Goal: Task Accomplishment & Management: Complete application form

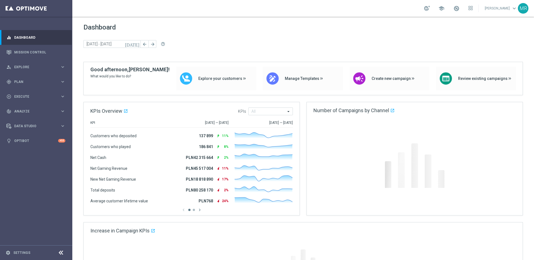
scroll to position [1, 0]
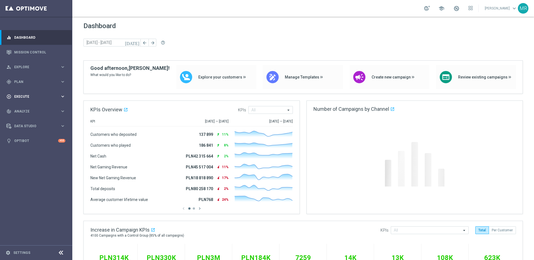
click at [30, 95] on span "Execute" at bounding box center [37, 96] width 46 height 3
click at [23, 80] on span "Plan" at bounding box center [37, 81] width 46 height 3
click at [30, 133] on div "play_circle_outline Execute keyboard_arrow_right" at bounding box center [36, 138] width 72 height 15
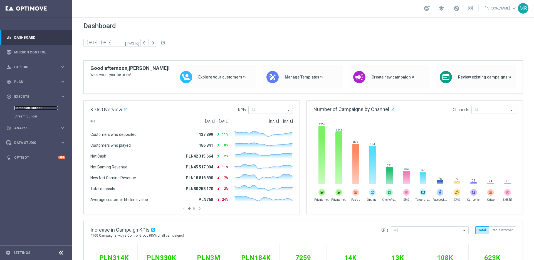
click at [30, 107] on link "Campaign Builder" at bounding box center [35, 108] width 43 height 4
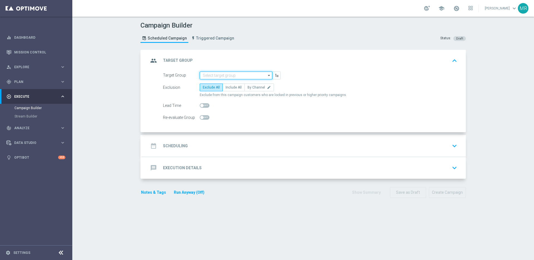
click at [255, 75] on input at bounding box center [236, 75] width 73 height 8
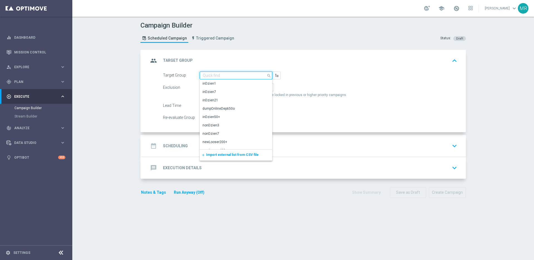
click at [262, 75] on input at bounding box center [236, 75] width 73 height 8
click at [307, 72] on div "Target Group search Show Selected 0 of NaN inDzien1" at bounding box center [310, 75] width 302 height 8
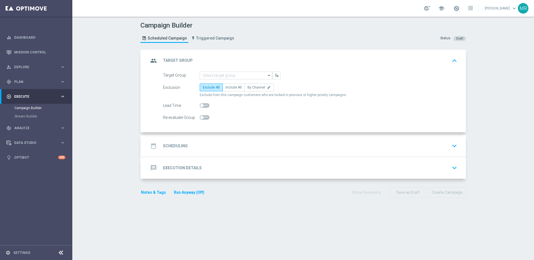
click at [343, 141] on div "date_range Scheduling keyboard_arrow_down" at bounding box center [303, 145] width 310 height 11
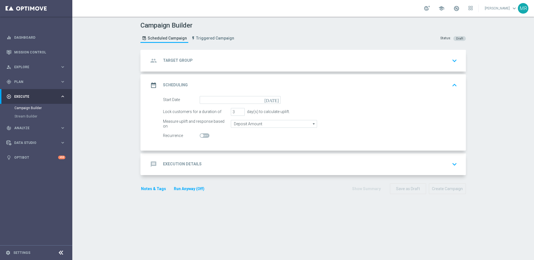
click at [221, 160] on div "message Execution Details keyboard_arrow_down" at bounding box center [303, 164] width 310 height 11
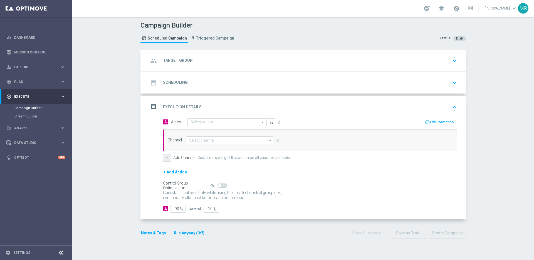
click at [168, 157] on button "+" at bounding box center [167, 158] width 8 height 8
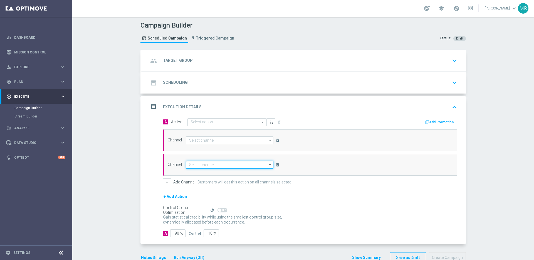
click at [211, 165] on input at bounding box center [229, 165] width 87 height 8
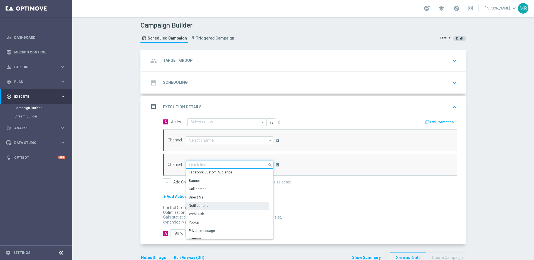
scroll to position [35, 0]
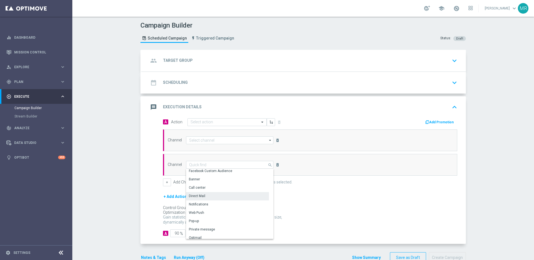
click at [216, 196] on div "Direct Mail" at bounding box center [227, 196] width 83 height 8
type input "Direct Mail"
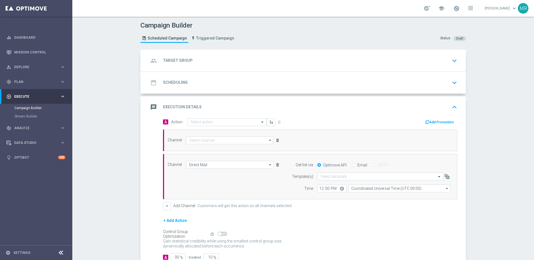
click at [360, 165] on label "Email" at bounding box center [362, 164] width 10 height 5
click at [355, 165] on input "Email" at bounding box center [354, 165] width 4 height 4
radio input "true"
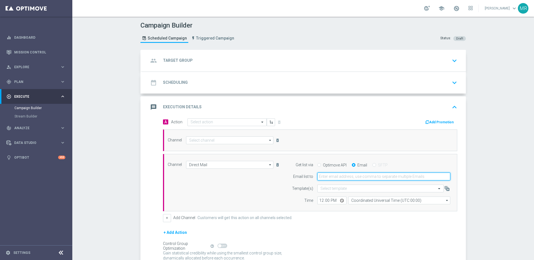
click at [350, 176] on input "email" at bounding box center [383, 176] width 133 height 8
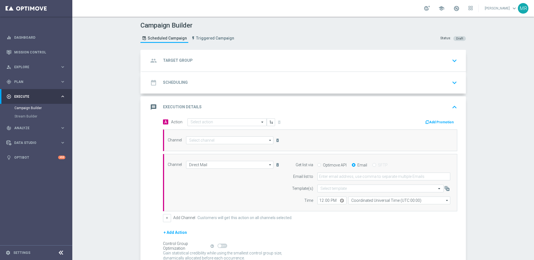
click at [507, 167] on div "Campaign Builder Scheduled Campaign Triggered Campaign Status: Draft group Targ…" at bounding box center [302, 138] width 461 height 243
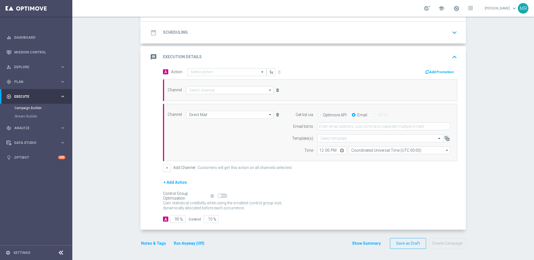
scroll to position [0, 0]
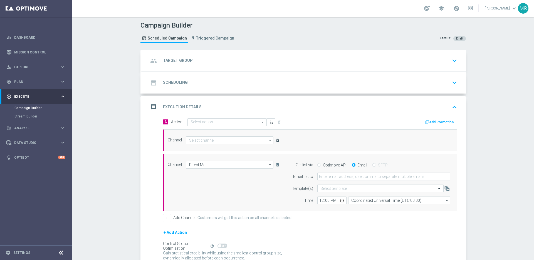
click at [276, 141] on icon "delete_forever" at bounding box center [277, 140] width 4 height 4
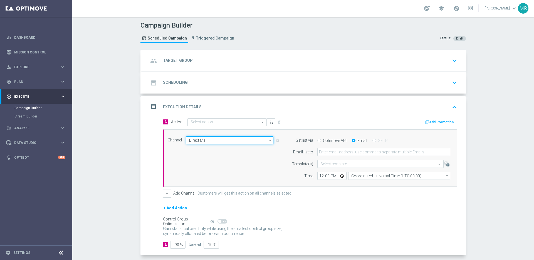
click at [240, 140] on input "Direct Mail" at bounding box center [229, 140] width 87 height 8
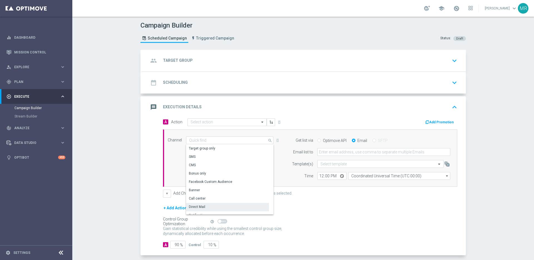
click at [214, 206] on div "Direct Mail" at bounding box center [227, 207] width 83 height 8
type input "Direct Mail"
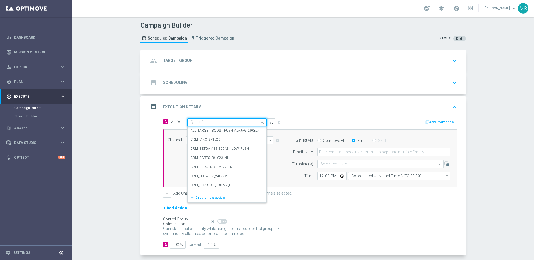
click at [239, 121] on input "text" at bounding box center [221, 122] width 62 height 5
click at [307, 117] on div "message Execution Details keyboard_arrow_up" at bounding box center [304, 107] width 324 height 22
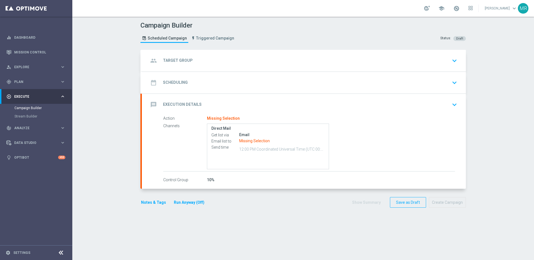
click at [414, 109] on div "message Execution Details keyboard_arrow_down" at bounding box center [304, 105] width 324 height 22
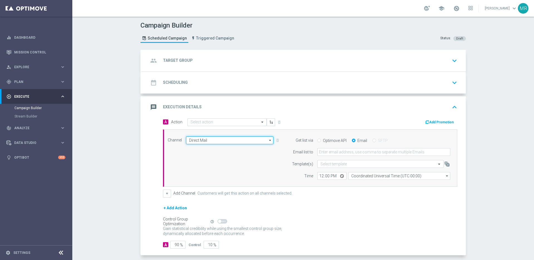
click at [263, 139] on input "Direct Mail" at bounding box center [229, 140] width 87 height 8
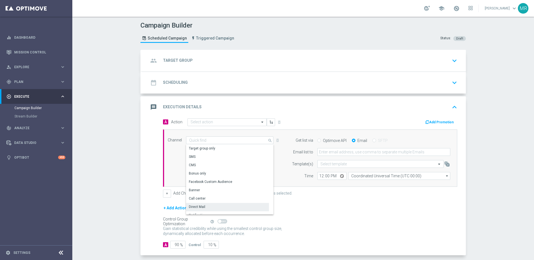
click at [247, 210] on div "Direct Mail" at bounding box center [227, 207] width 83 height 8
type input "Direct Mail"
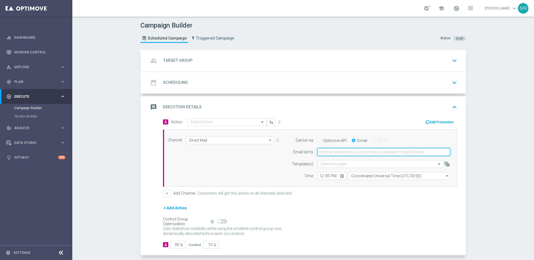
click at [346, 150] on input "email" at bounding box center [383, 152] width 133 height 8
type input "m"
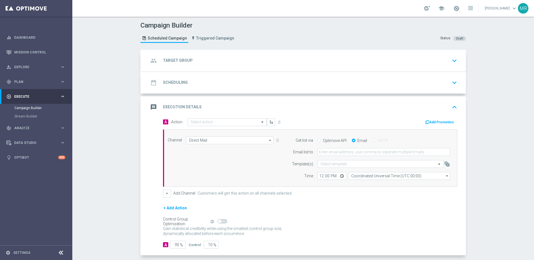
click at [314, 139] on div "Optimove API Email SFTP" at bounding box center [383, 140] width 141 height 5
click at [316, 141] on div "Optimove API Email SFTP" at bounding box center [383, 140] width 141 height 5
click at [318, 141] on input "Optimove API" at bounding box center [319, 141] width 4 height 4
radio input "true"
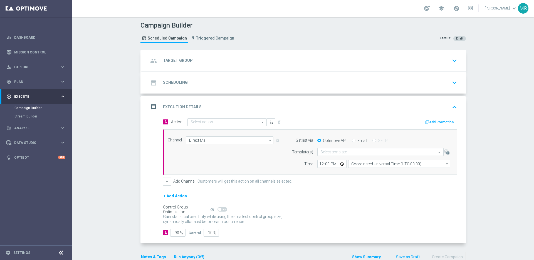
click at [357, 140] on label "Email" at bounding box center [362, 140] width 10 height 5
click at [355, 140] on input "Email" at bounding box center [354, 141] width 4 height 4
radio input "true"
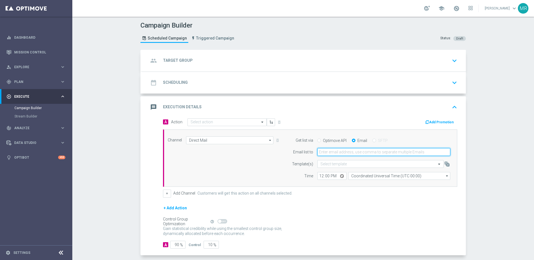
click at [355, 151] on input "email" at bounding box center [383, 152] width 133 height 8
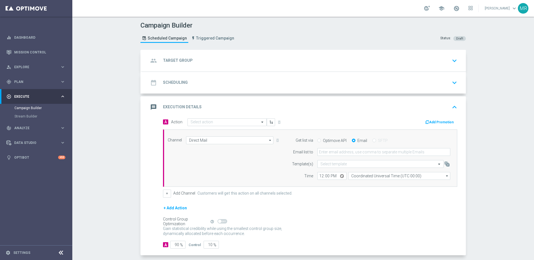
click at [483, 135] on div "Campaign Builder Scheduled Campaign Triggered Campaign Status: Draft group Targ…" at bounding box center [302, 138] width 461 height 243
click at [278, 140] on div "Channel Direct Mail Direct Mail arrow_drop_down Show Selected 1 of 22 Target gr…" at bounding box center [223, 140] width 121 height 8
click at [276, 139] on div "Channel Direct Mail Direct Mail arrow_drop_down Show Selected 1 of 22 Target gr…" at bounding box center [223, 140] width 121 height 8
drag, startPoint x: 388, startPoint y: 218, endPoint x: 283, endPoint y: 209, distance: 105.1
click at [387, 217] on form "A Action Select action delete_forever Add Promotion Channel Direct Mail Direct …" at bounding box center [310, 183] width 294 height 130
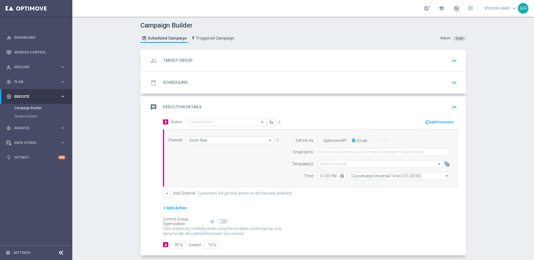
drag, startPoint x: 214, startPoint y: 192, endPoint x: 211, endPoint y: 191, distance: 3.4
click at [214, 192] on label "Customers will get this action on all channels selected." at bounding box center [244, 193] width 95 height 5
click at [204, 81] on div "date_range Scheduling keyboard_arrow_down" at bounding box center [303, 82] width 310 height 11
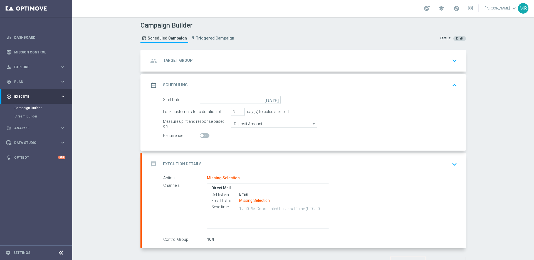
click at [204, 134] on span at bounding box center [205, 135] width 10 height 4
click at [204, 134] on input "checkbox" at bounding box center [205, 135] width 10 height 4
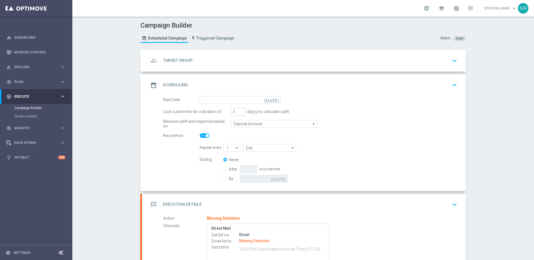
click at [206, 134] on span at bounding box center [206, 135] width 3 height 3
click at [206, 134] on input "checkbox" at bounding box center [205, 135] width 10 height 4
checkbox input "false"
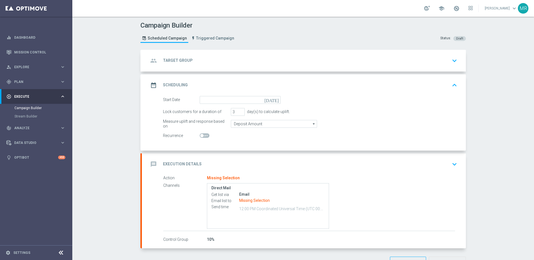
click at [308, 70] on div "group Target Group keyboard_arrow_down" at bounding box center [304, 61] width 324 height 22
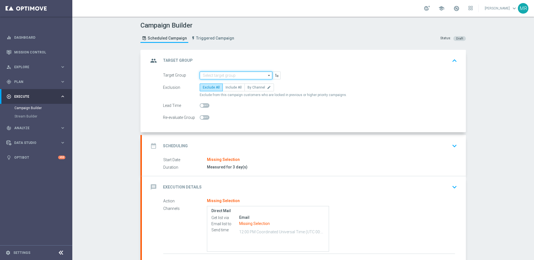
click at [256, 77] on input at bounding box center [236, 75] width 73 height 8
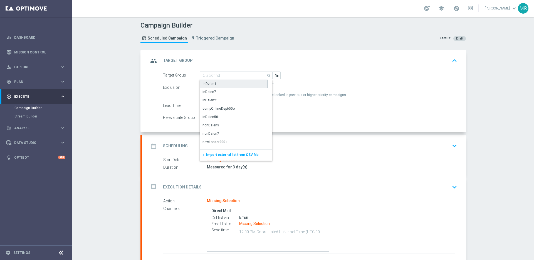
click at [235, 86] on div "inDzien1" at bounding box center [234, 83] width 68 height 8
type input "inDzien1"
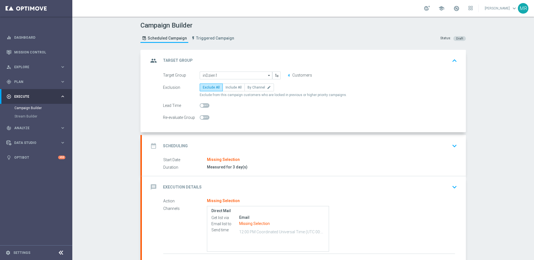
click at [214, 43] on div "Scheduled Campaign Triggered Campaign" at bounding box center [188, 38] width 96 height 15
click at [215, 40] on span "Triggered Campaign" at bounding box center [215, 38] width 38 height 5
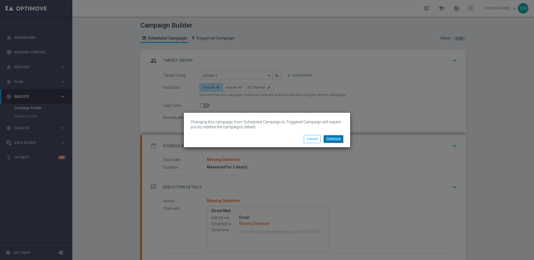
click at [338, 141] on button "Continue" at bounding box center [333, 139] width 20 height 8
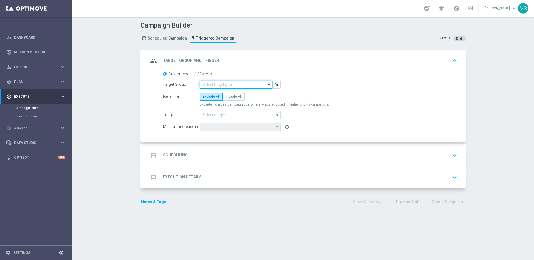
click at [245, 85] on input at bounding box center [236, 85] width 73 height 8
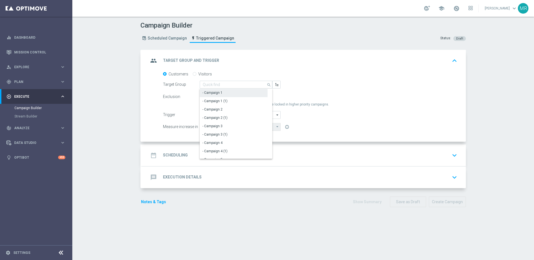
click at [243, 93] on div "- Campaign 1" at bounding box center [234, 93] width 68 height 8
type input "- Campaign 1"
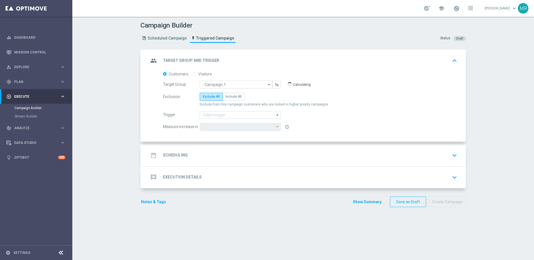
type input "Deposit Amount"
click at [251, 115] on input at bounding box center [240, 115] width 81 height 8
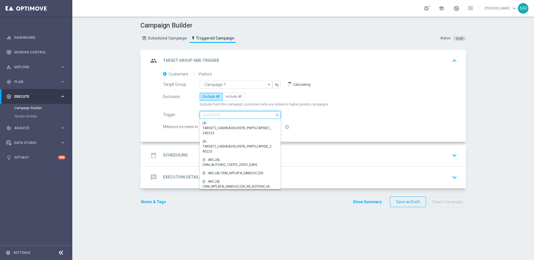
click at [254, 113] on input at bounding box center [240, 115] width 81 height 8
click at [253, 114] on input at bounding box center [240, 115] width 81 height 8
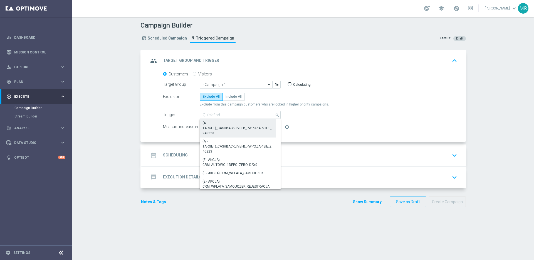
click at [239, 126] on div "(A - TARGET)_CASHBACKLIVEFB_PWPOZAPISIE1_240223" at bounding box center [237, 127] width 71 height 15
type input "(A - TARGET)_CASHBACKLIVEFB_PWPOZAPISIE1_240223"
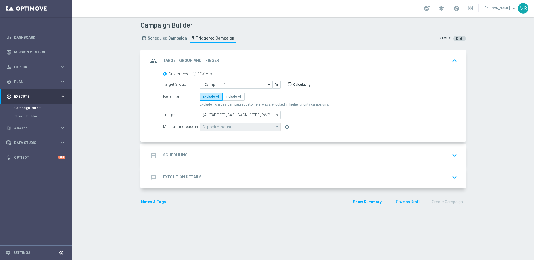
click at [250, 153] on div "date_range Scheduling keyboard_arrow_down" at bounding box center [303, 155] width 310 height 11
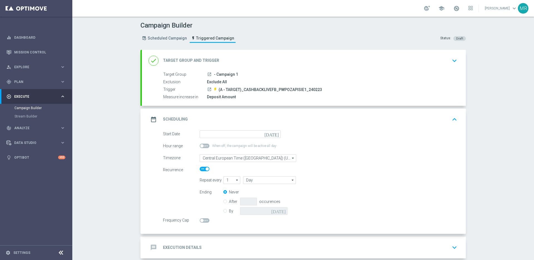
click at [210, 220] on div at bounding box center [240, 220] width 81 height 5
click at [208, 220] on span at bounding box center [205, 220] width 10 height 4
click at [208, 220] on input "checkbox" at bounding box center [205, 220] width 10 height 4
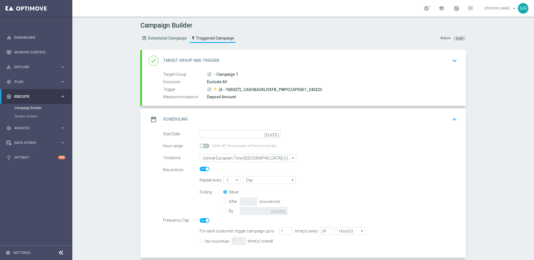
drag, startPoint x: 205, startPoint y: 220, endPoint x: 206, endPoint y: 216, distance: 3.5
click at [205, 220] on span at bounding box center [206, 219] width 3 height 3
click at [205, 220] on input "checkbox" at bounding box center [205, 220] width 10 height 4
checkbox input "false"
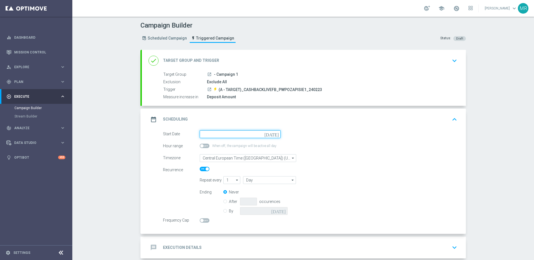
click at [249, 133] on input at bounding box center [240, 134] width 81 height 8
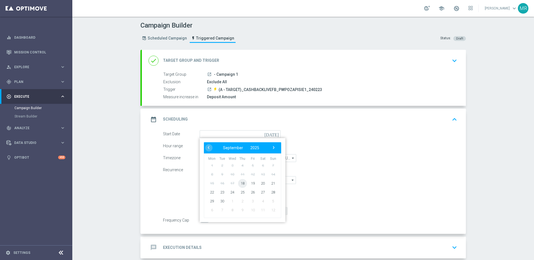
click at [241, 181] on span "18" at bounding box center [242, 182] width 9 height 9
type input "[DATE]"
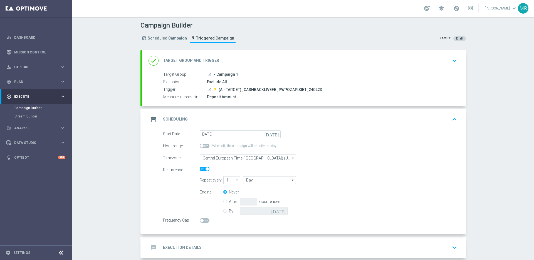
click at [383, 145] on div "Hour range When off, the campaign will be active all day" at bounding box center [310, 146] width 302 height 8
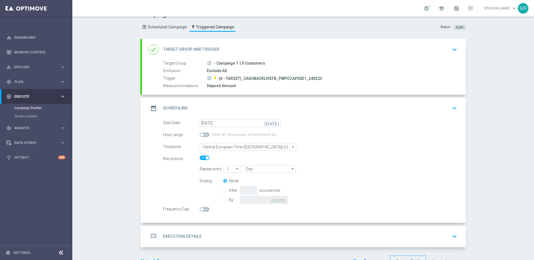
scroll to position [29, 0]
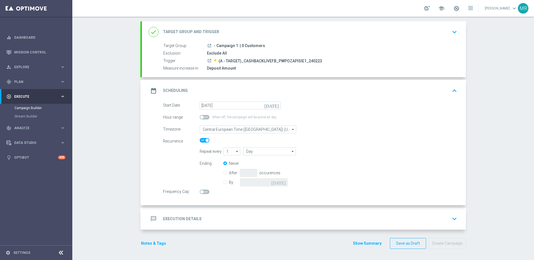
click at [349, 213] on div "message Execution Details keyboard_arrow_down" at bounding box center [303, 218] width 310 height 11
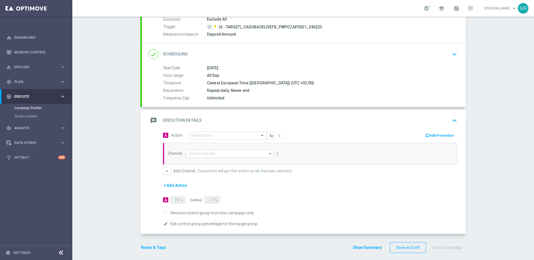
scroll to position [63, 0]
click at [437, 134] on button "Add Promotion" at bounding box center [439, 135] width 31 height 6
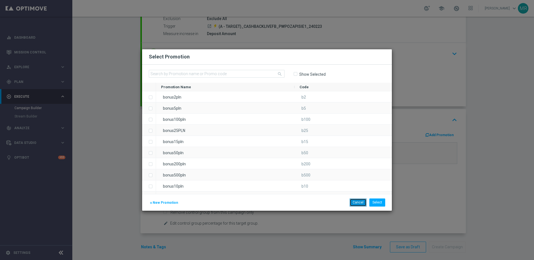
drag, startPoint x: 361, startPoint y: 201, endPoint x: 375, endPoint y: 191, distance: 16.4
click at [361, 201] on button "Cancel" at bounding box center [357, 202] width 17 height 8
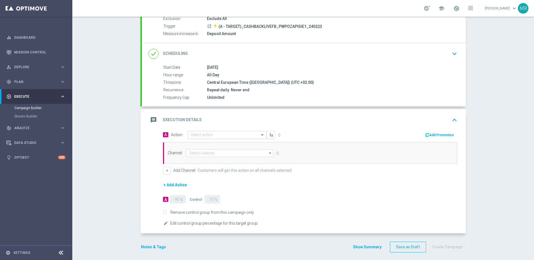
click at [215, 133] on input "text" at bounding box center [221, 135] width 62 height 5
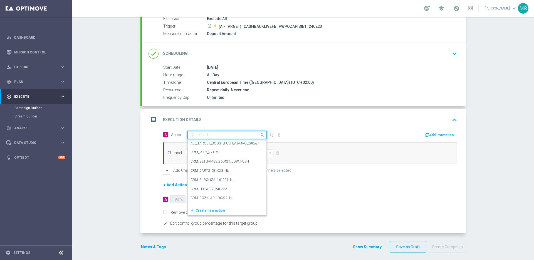
drag, startPoint x: 226, startPoint y: 134, endPoint x: 258, endPoint y: 135, distance: 32.0
click at [228, 134] on input "text" at bounding box center [221, 135] width 62 height 5
click at [270, 135] on icon "button" at bounding box center [271, 135] width 4 height 4
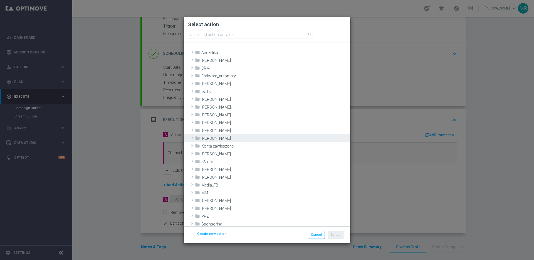
click at [271, 135] on div "folder [PERSON_NAME]." at bounding box center [272, 138] width 154 height 8
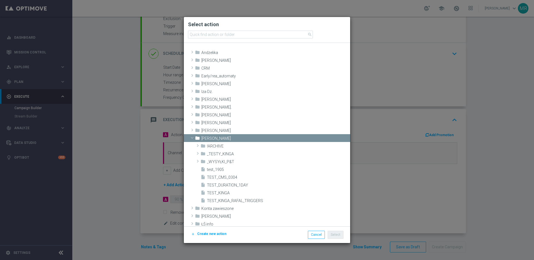
click at [271, 135] on div "folder [PERSON_NAME]." at bounding box center [272, 138] width 154 height 8
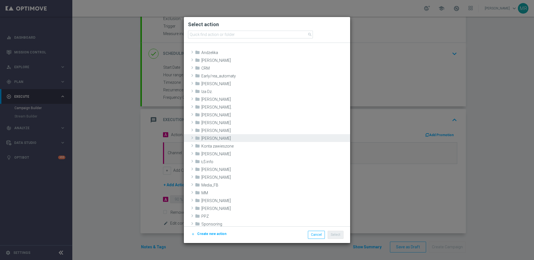
click at [390, 86] on modal-container "Select action search folder Andżelika MM" at bounding box center [267, 130] width 534 height 260
click at [384, 91] on modal-container "Select action search folder Andżelika MM" at bounding box center [267, 130] width 534 height 260
click at [320, 234] on button "Cancel" at bounding box center [316, 234] width 17 height 8
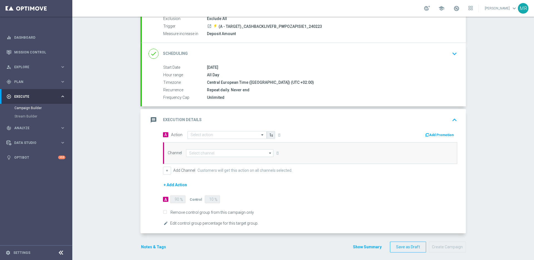
scroll to position [0, 0]
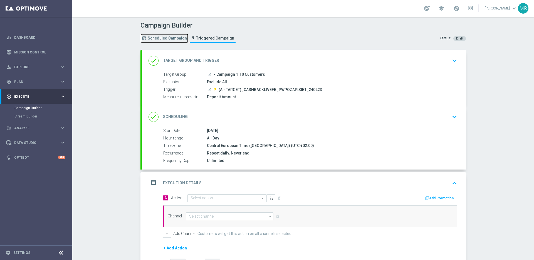
click at [161, 40] on span "Scheduled Campaign" at bounding box center [167, 38] width 39 height 5
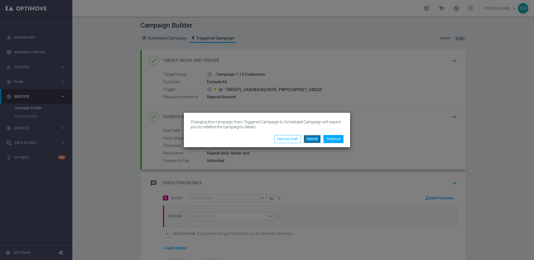
drag, startPoint x: 310, startPoint y: 138, endPoint x: 293, endPoint y: 141, distance: 16.6
click at [310, 138] on button "Cancel" at bounding box center [311, 139] width 17 height 8
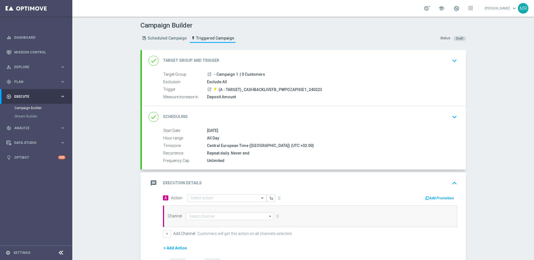
click at [163, 47] on header "Campaign Builder Scheduled Campaign Triggered Campaign Status: Draft" at bounding box center [302, 33] width 461 height 33
click at [166, 40] on span "Scheduled Campaign" at bounding box center [167, 38] width 39 height 5
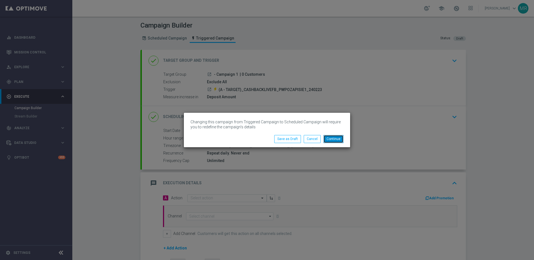
click at [328, 139] on button "Continue" at bounding box center [333, 139] width 20 height 8
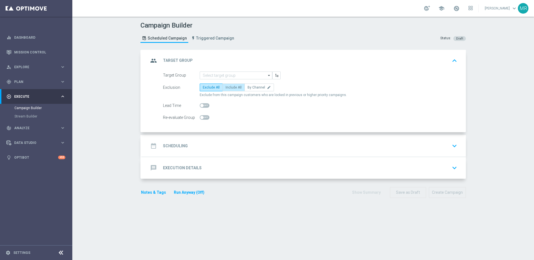
click at [239, 89] on label "Include All" at bounding box center [233, 87] width 22 height 8
click at [229, 89] on input "Include All" at bounding box center [227, 88] width 4 height 4
radio input "true"
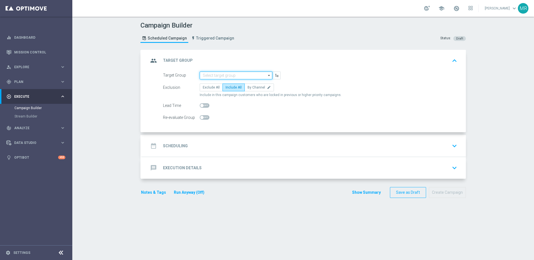
click at [221, 78] on input at bounding box center [236, 75] width 73 height 8
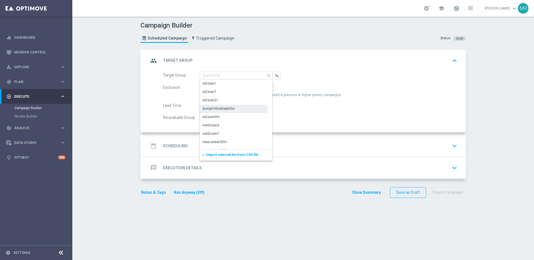
click at [232, 108] on div "dumpOnlineDep650o" at bounding box center [218, 108] width 32 height 5
type input "dumpOnlineDep650o"
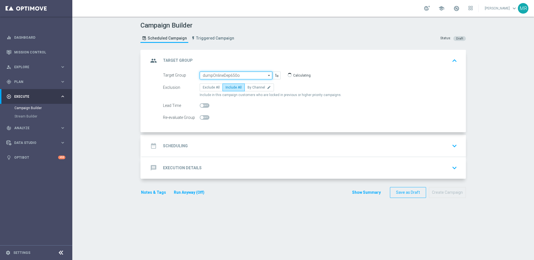
click at [251, 77] on input "dumpOnlineDep650o" at bounding box center [236, 75] width 73 height 8
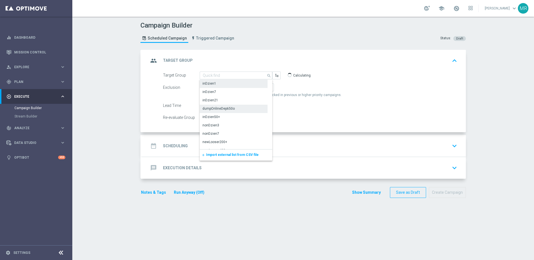
click at [245, 90] on div "inDzien7" at bounding box center [234, 92] width 68 height 8
type input "inDzien7"
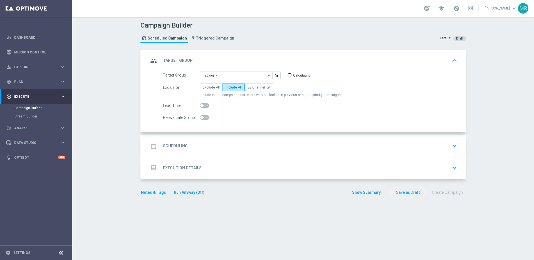
click at [370, 80] on form "Target Group inDzien7 inDzien7 arrow_drop_down Show Selected 0 of NaN inDzien1" at bounding box center [310, 96] width 294 height 50
click at [205, 107] on span at bounding box center [205, 105] width 10 height 4
click at [205, 107] on input "checkbox" at bounding box center [205, 105] width 10 height 4
click at [204, 106] on span at bounding box center [205, 105] width 10 height 4
click at [204, 106] on input "checkbox" at bounding box center [205, 105] width 10 height 4
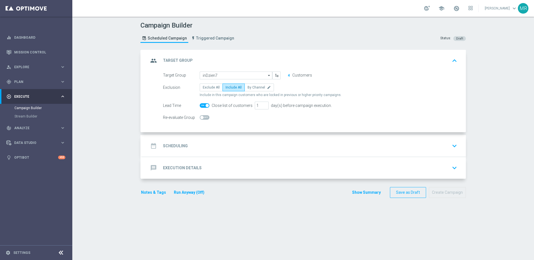
checkbox input "false"
click at [206, 118] on span at bounding box center [205, 117] width 10 height 4
click at [206, 118] on input "checkbox" at bounding box center [205, 117] width 10 height 4
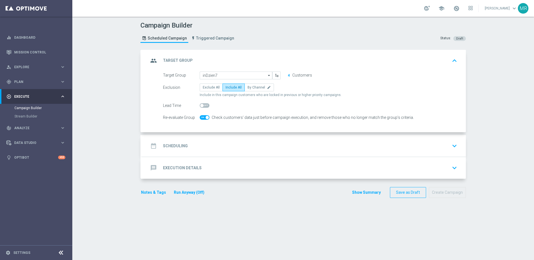
click at [204, 117] on span at bounding box center [205, 117] width 10 height 4
click at [204, 117] on input "checkbox" at bounding box center [205, 117] width 10 height 4
checkbox input "false"
click at [240, 146] on div "date_range Scheduling keyboard_arrow_down" at bounding box center [303, 145] width 310 height 11
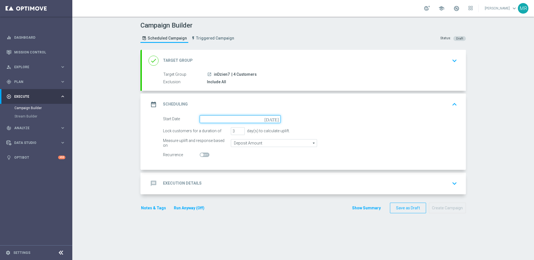
click at [230, 119] on input at bounding box center [240, 119] width 81 height 8
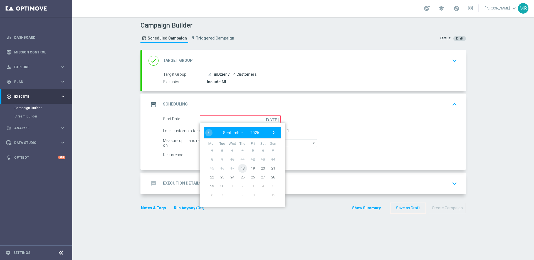
click at [246, 166] on span "18" at bounding box center [242, 167] width 9 height 9
type input "[DATE]"
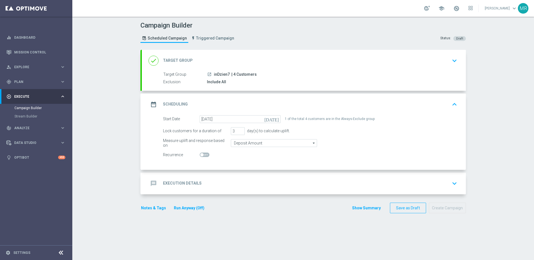
click at [209, 156] on input "checkbox" at bounding box center [205, 154] width 10 height 4
checkbox input "true"
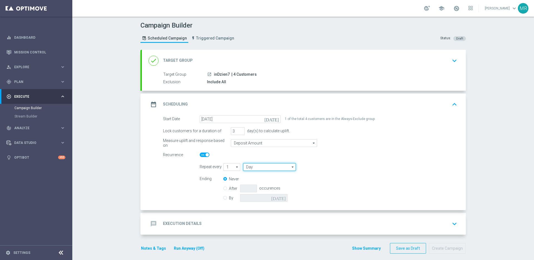
click at [253, 169] on input "Day" at bounding box center [269, 167] width 53 height 8
click at [257, 183] on div "Week" at bounding box center [267, 183] width 49 height 8
type input "Week"
click at [316, 184] on div "Ending Never After occurences By [DATE]" at bounding box center [328, 189] width 266 height 28
click at [304, 169] on input "checkbox" at bounding box center [302, 167] width 8 height 8
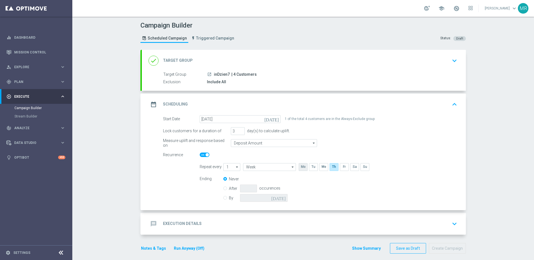
checkbox input "true"
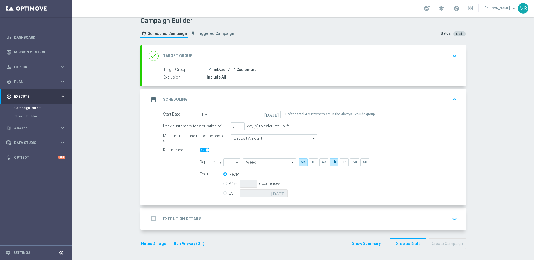
click at [267, 211] on div "message Execution Details keyboard_arrow_down" at bounding box center [304, 219] width 324 height 22
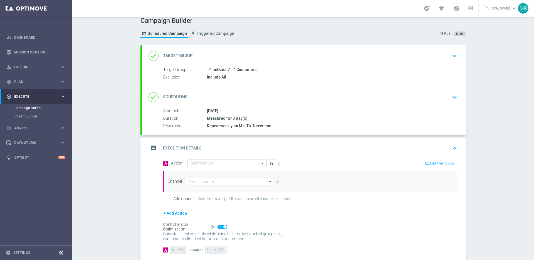
scroll to position [36, 0]
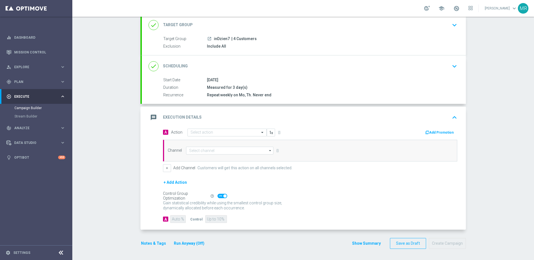
click at [157, 239] on div "Notes & Tags Run Anyway (Off)" at bounding box center [175, 243] width 71 height 11
click at [157, 240] on button "Notes & Tags" at bounding box center [153, 243] width 26 height 7
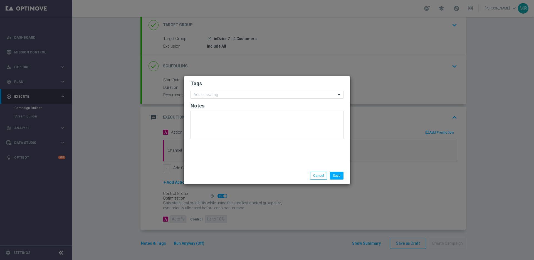
click at [223, 103] on h2 "Notes" at bounding box center [266, 105] width 153 height 7
click at [228, 96] on input "text" at bounding box center [264, 95] width 143 height 5
click at [322, 178] on button "Cancel" at bounding box center [318, 175] width 17 height 8
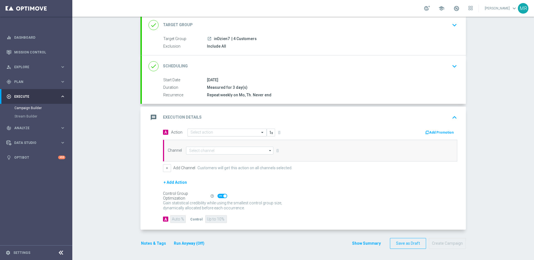
click at [244, 135] on div "Select action" at bounding box center [226, 132] width 79 height 8
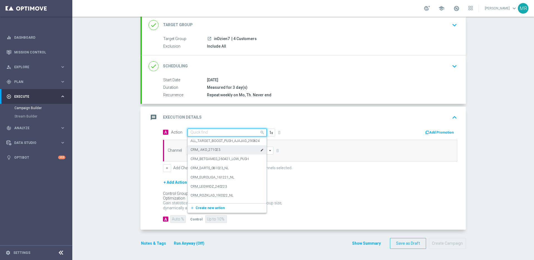
click at [227, 148] on div "CRM_ AKO_271023 edit" at bounding box center [226, 149] width 73 height 9
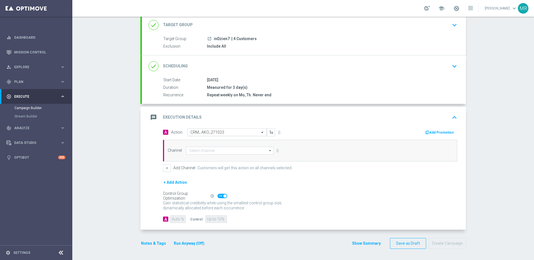
click at [245, 132] on input "text" at bounding box center [221, 132] width 62 height 5
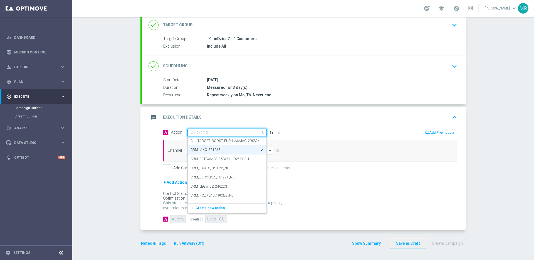
click at [245, 132] on input "text" at bounding box center [221, 132] width 62 height 5
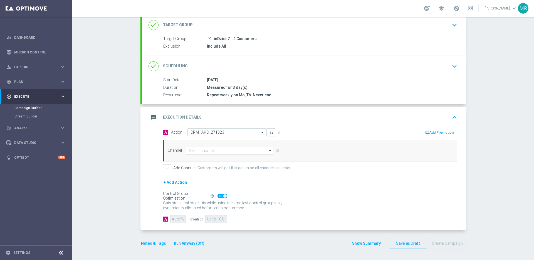
click at [309, 124] on div "message Execution Details keyboard_arrow_up" at bounding box center [304, 117] width 324 height 22
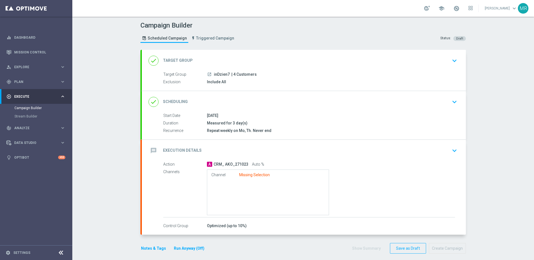
scroll to position [5, 0]
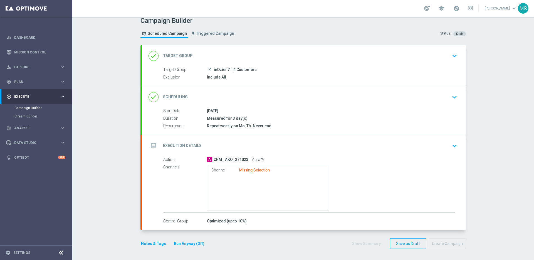
click at [452, 143] on icon "keyboard_arrow_down" at bounding box center [454, 145] width 8 height 8
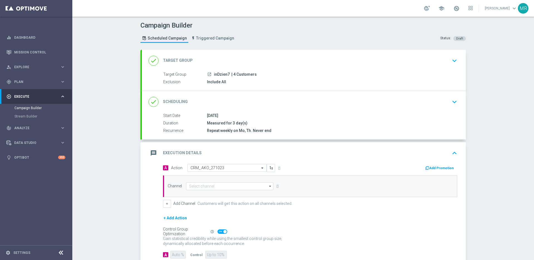
scroll to position [36, 0]
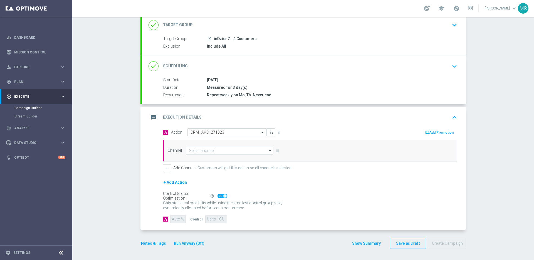
click at [270, 150] on icon "arrow_drop_down" at bounding box center [270, 150] width 6 height 7
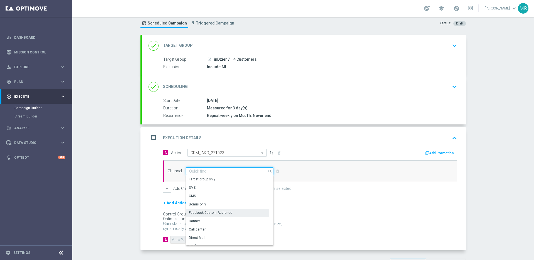
scroll to position [13, 0]
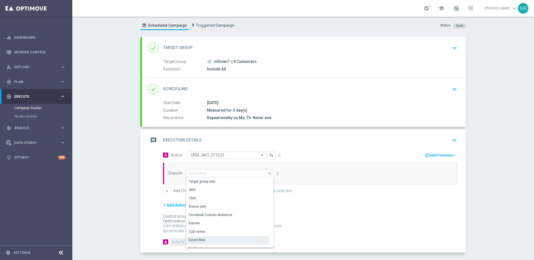
click at [252, 237] on div "Direct Mail" at bounding box center [227, 240] width 83 height 8
type input "Direct Mail"
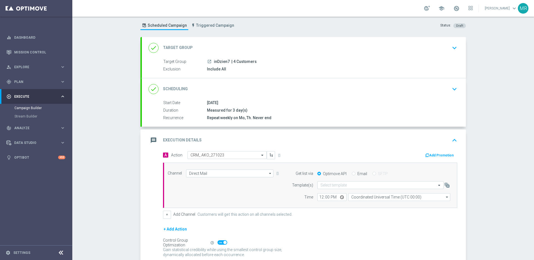
click at [353, 175] on input "Email" at bounding box center [354, 174] width 4 height 4
radio input "true"
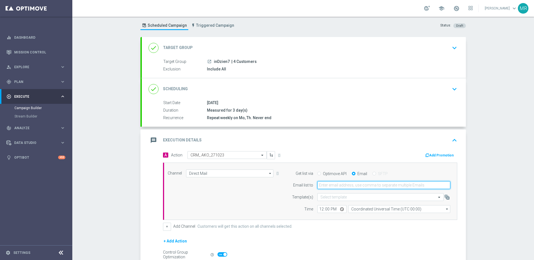
click at [352, 185] on input "email" at bounding box center [383, 185] width 133 height 8
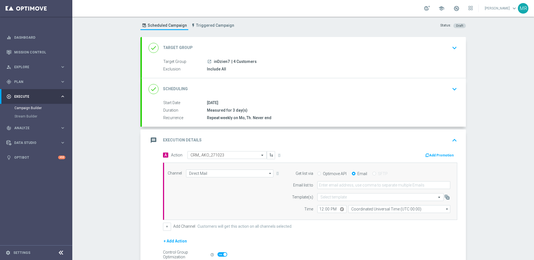
click at [455, 170] on div "Channel Direct Mail Direct Mail arrow_drop_down Show Selected 1 of 22 Target gr…" at bounding box center [310, 191] width 294 height 58
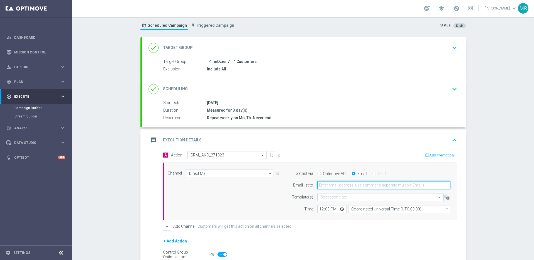
click at [423, 183] on input "email" at bounding box center [383, 185] width 133 height 8
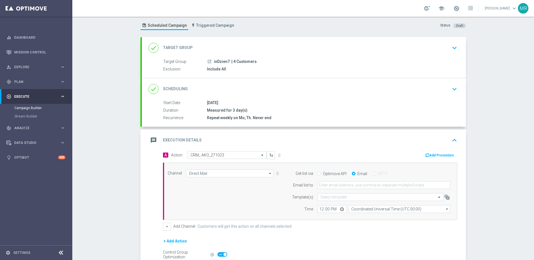
click at [466, 159] on section "done Target Group keyboard_arrow_down Target Group launch inDzien7 | 4 Customer…" at bounding box center [302, 175] width 333 height 276
click at [450, 157] on button "Add Promotion" at bounding box center [439, 155] width 31 height 6
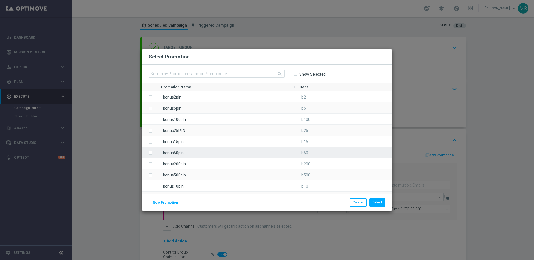
click at [185, 151] on div "bonus50pln" at bounding box center [225, 152] width 138 height 11
click at [380, 201] on button "Select" at bounding box center [377, 202] width 16 height 8
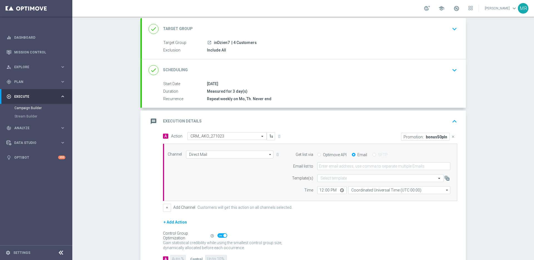
scroll to position [0, 0]
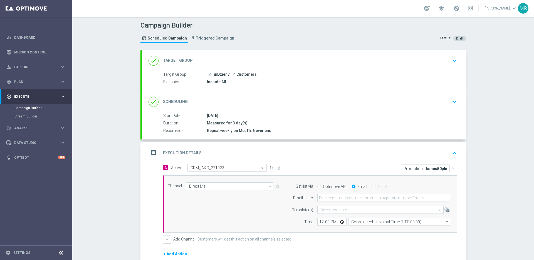
click at [447, 153] on div "message Execution Details keyboard_arrow_up" at bounding box center [303, 153] width 310 height 11
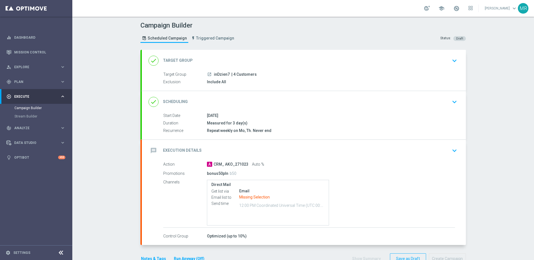
scroll to position [15, 0]
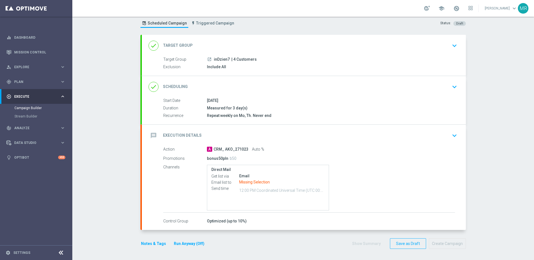
click at [449, 135] on button "keyboard_arrow_down" at bounding box center [453, 135] width 9 height 11
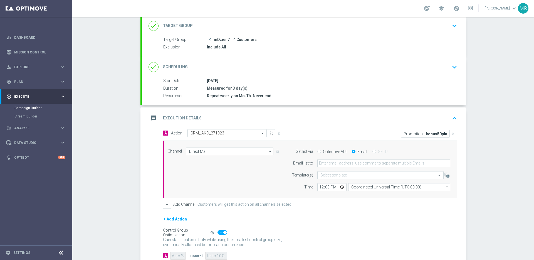
scroll to position [35, 0]
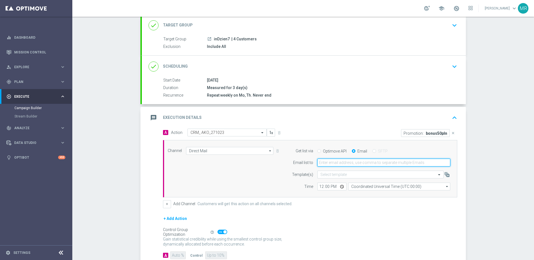
click at [336, 160] on input "email" at bounding box center [383, 162] width 133 height 8
type input "[PERSON_NAME][EMAIL_ADDRESS][PERSON_NAME][DOMAIN_NAME]"
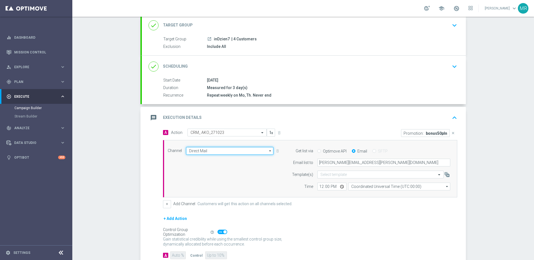
click at [243, 149] on input "Direct Mail" at bounding box center [229, 151] width 87 height 8
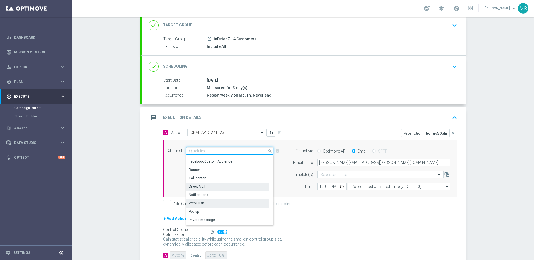
scroll to position [55, 0]
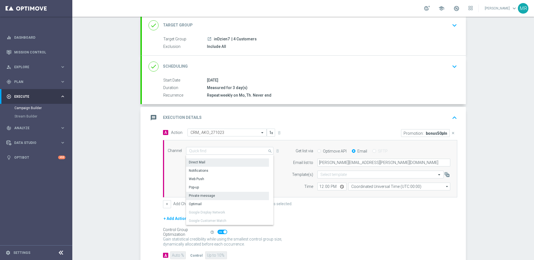
click at [213, 197] on div "Private message" at bounding box center [227, 195] width 83 height 8
type input "Private message"
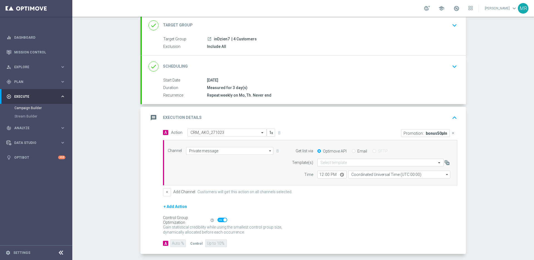
click at [352, 151] on input "Email" at bounding box center [354, 151] width 4 height 4
radio input "true"
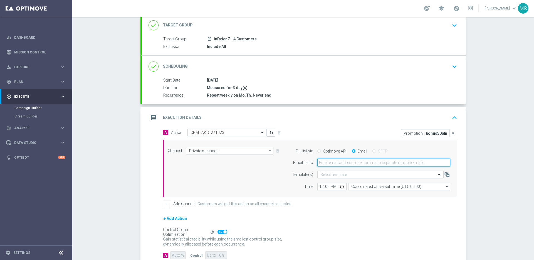
click at [345, 163] on input "email" at bounding box center [383, 162] width 133 height 8
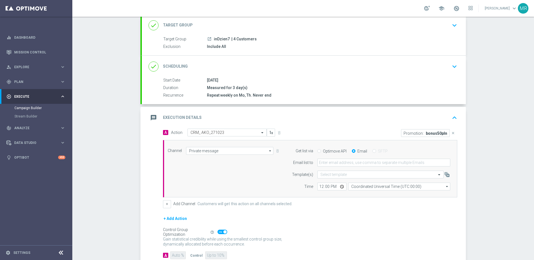
click at [465, 148] on div "A Action Select action CRM_ AKO_271023 delete_forever Promotion: bonus50pln clo…" at bounding box center [304, 196] width 324 height 137
click at [336, 152] on label "Optimove API" at bounding box center [335, 150] width 24 height 5
click at [321, 152] on input "Optimove API" at bounding box center [319, 151] width 4 height 4
radio input "true"
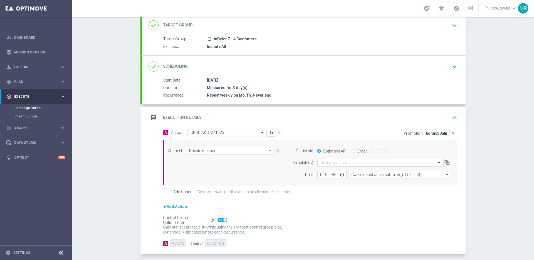
click at [384, 162] on input "text" at bounding box center [374, 162] width 109 height 5
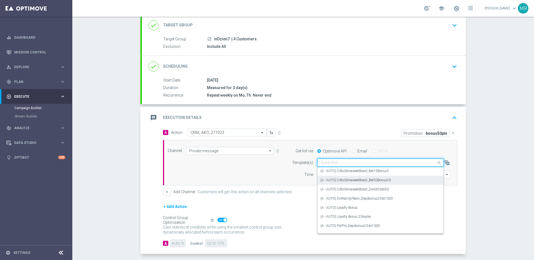
click at [361, 181] on label "(A - AUTO) 2dto3dinaweekBoost_Bet50Bonus20" at bounding box center [355, 180] width 70 height 5
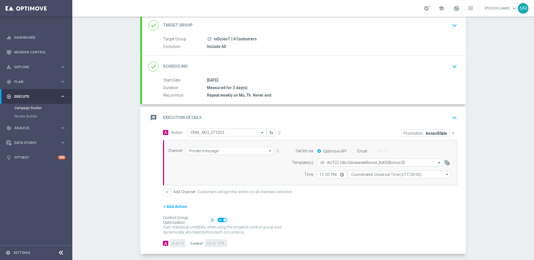
click at [360, 152] on label "Email" at bounding box center [362, 150] width 10 height 5
click at [355, 152] on input "Email" at bounding box center [354, 151] width 4 height 4
radio input "true"
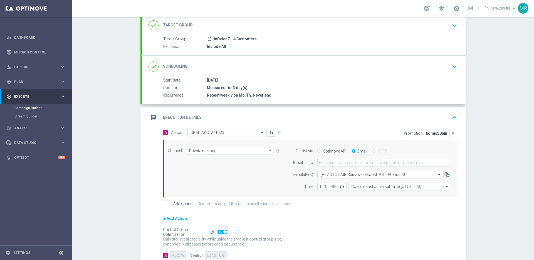
click at [327, 153] on label "Optimove API" at bounding box center [335, 150] width 24 height 5
click at [321, 153] on input "Optimove API" at bounding box center [319, 151] width 4 height 4
radio input "true"
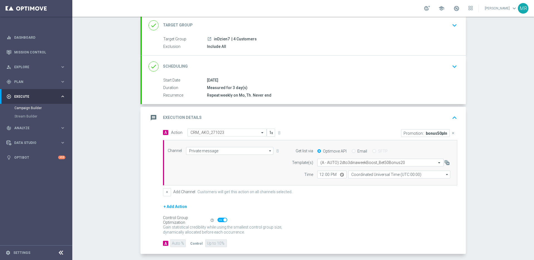
click at [352, 152] on input "Email" at bounding box center [354, 151] width 4 height 4
radio input "true"
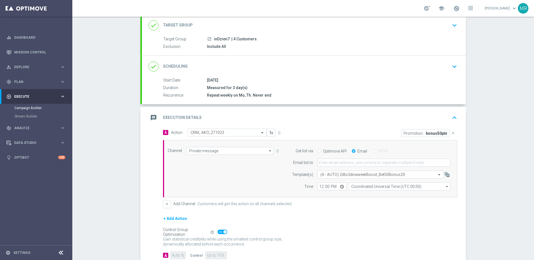
click at [334, 153] on label "Optimove API" at bounding box center [335, 150] width 24 height 5
click at [321, 153] on input "Optimove API" at bounding box center [319, 151] width 4 height 4
radio input "true"
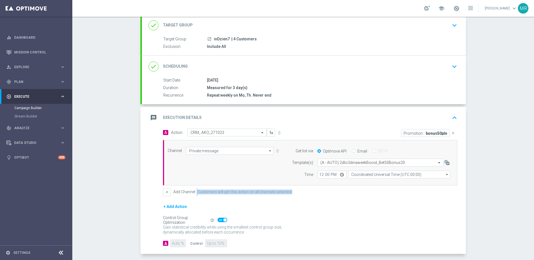
drag, startPoint x: 296, startPoint y: 190, endPoint x: 224, endPoint y: 188, distance: 72.0
click at [196, 190] on div "+ Add Channel Customers will get this action on all channels selected." at bounding box center [310, 192] width 294 height 8
copy div "Customers will get this action on all channels selected."
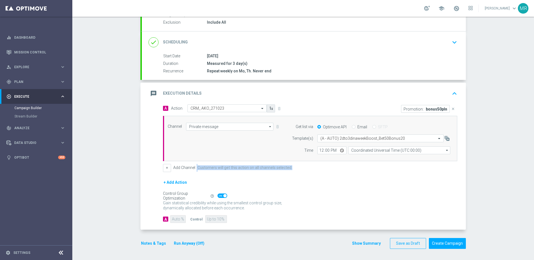
click at [270, 109] on icon "button" at bounding box center [271, 108] width 4 height 4
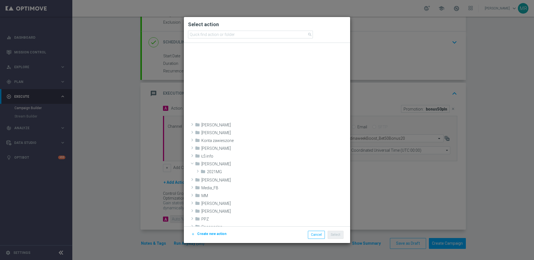
scroll to position [205, 0]
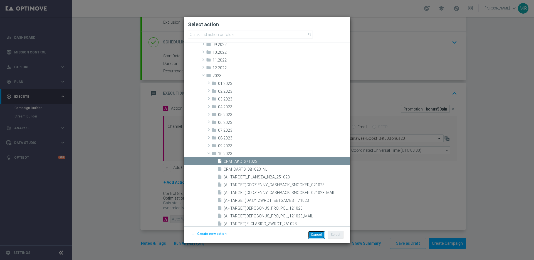
click at [319, 236] on button "Cancel" at bounding box center [316, 234] width 17 height 8
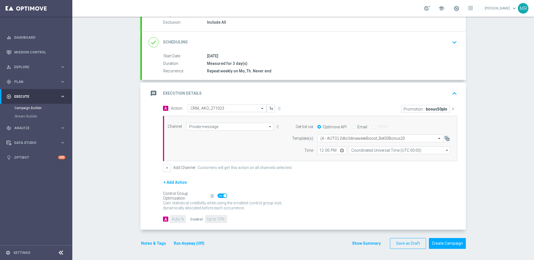
click at [363, 126] on label "Email" at bounding box center [362, 126] width 10 height 5
click at [355, 126] on input "Email" at bounding box center [354, 127] width 4 height 4
radio input "true"
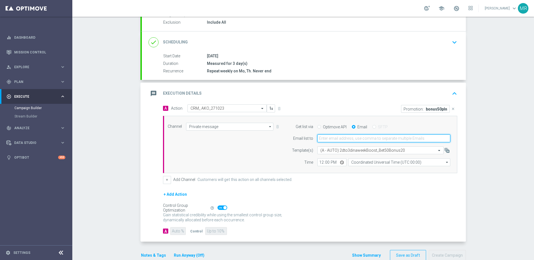
click at [363, 137] on input "email" at bounding box center [383, 138] width 133 height 8
click at [421, 129] on div "Get list via Optimove API Email SFTP" at bounding box center [370, 127] width 170 height 8
click at [418, 137] on input "email" at bounding box center [383, 138] width 133 height 8
type input "[PERSON_NAME][EMAIL_ADDRESS][PERSON_NAME][DOMAIN_NAME]"
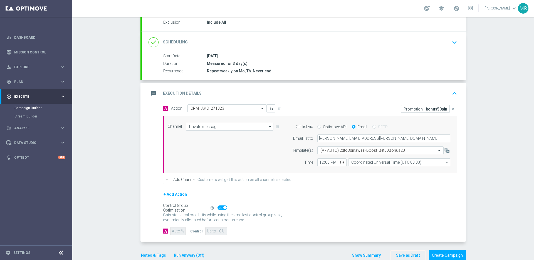
scroll to position [0, 0]
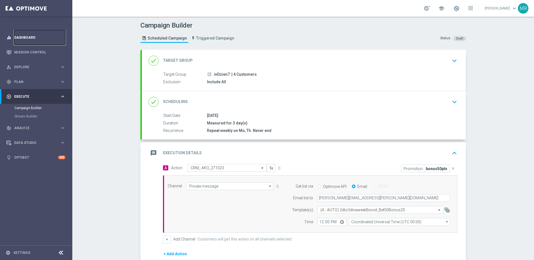
click at [30, 38] on link "Dashboard" at bounding box center [39, 37] width 51 height 15
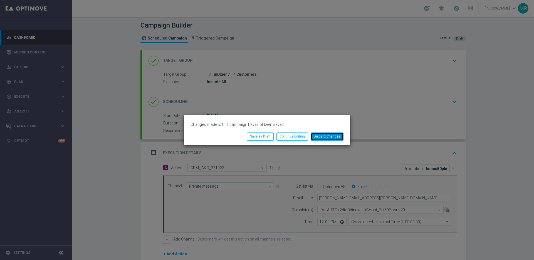
click at [319, 137] on button "Discard Changes" at bounding box center [326, 136] width 33 height 8
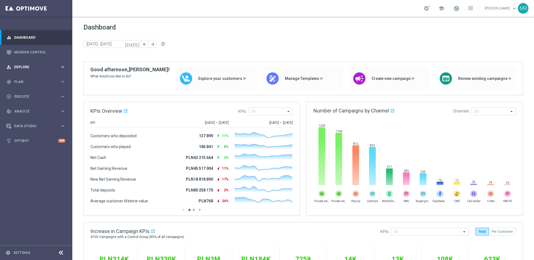
click at [24, 67] on span "Explore" at bounding box center [37, 66] width 46 height 3
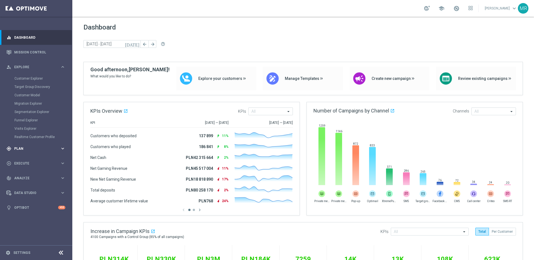
click at [26, 144] on div "gps_fixed Plan keyboard_arrow_right" at bounding box center [36, 148] width 72 height 15
click at [22, 101] on link "Actions" at bounding box center [35, 101] width 43 height 4
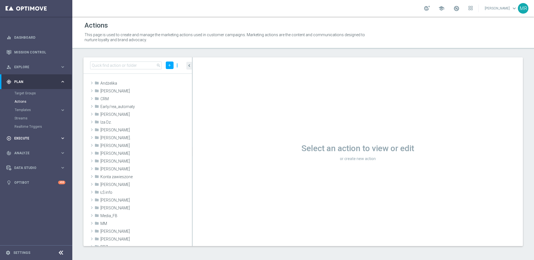
click at [47, 139] on span "Execute" at bounding box center [37, 137] width 46 height 3
click at [36, 107] on link "Campaign Builder" at bounding box center [35, 108] width 43 height 4
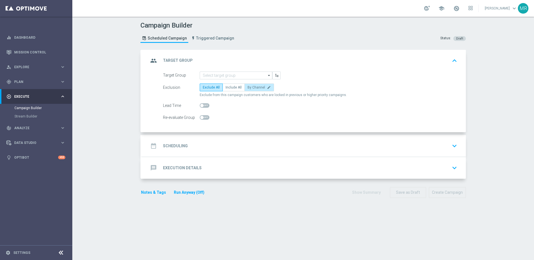
click at [259, 87] on span "By Channel" at bounding box center [256, 87] width 18 height 4
click at [251, 87] on input "By Channel edit" at bounding box center [249, 88] width 4 height 4
radio input "true"
click at [217, 139] on div "date_range Scheduling keyboard_arrow_down" at bounding box center [304, 146] width 324 height 22
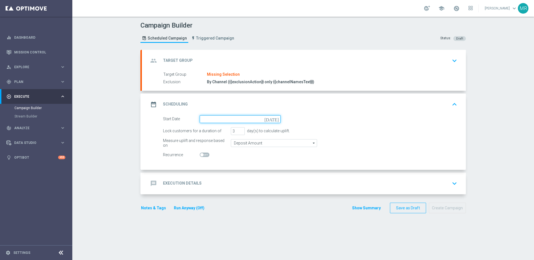
click at [247, 121] on input at bounding box center [240, 119] width 81 height 8
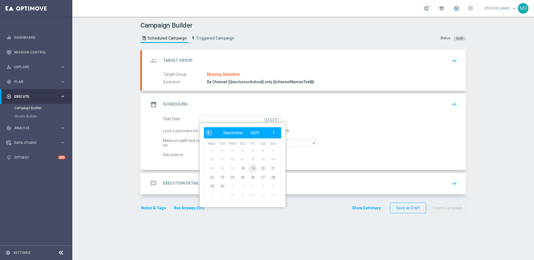
click at [248, 168] on span "19" at bounding box center [252, 167] width 9 height 9
type input "[DATE]"
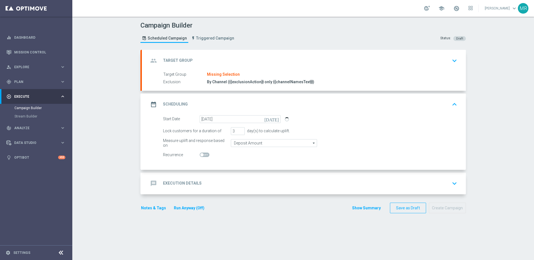
click at [206, 154] on span at bounding box center [205, 154] width 10 height 4
click at [206, 154] on input "checkbox" at bounding box center [205, 154] width 10 height 4
checkbox input "true"
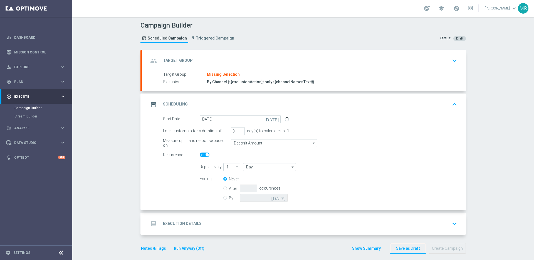
click at [246, 217] on div "message Execution Details keyboard_arrow_down" at bounding box center [304, 224] width 324 height 22
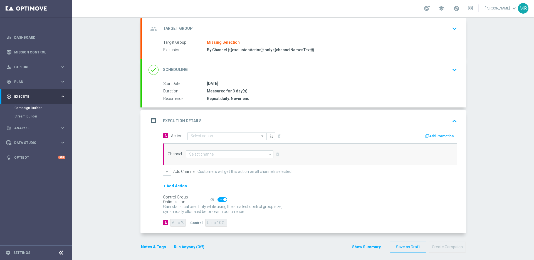
scroll to position [35, 0]
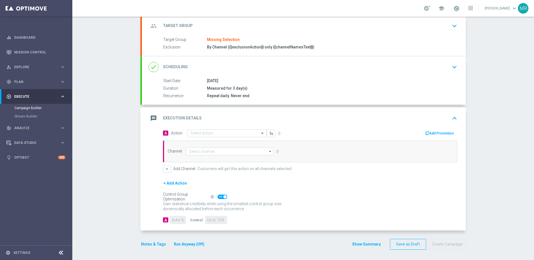
click at [441, 134] on button "Add Promotion" at bounding box center [439, 133] width 31 height 6
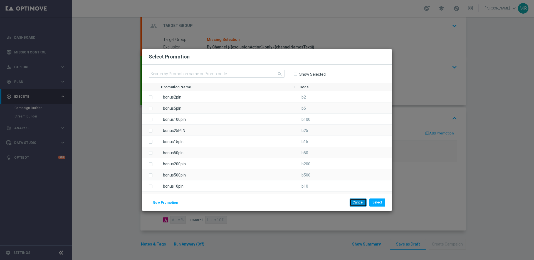
click at [361, 203] on button "Cancel" at bounding box center [357, 202] width 17 height 8
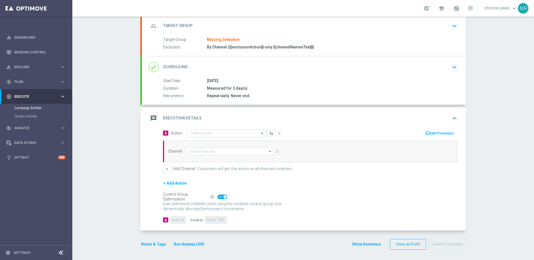
scroll to position [36, 0]
click at [231, 136] on div "Select action" at bounding box center [226, 132] width 79 height 8
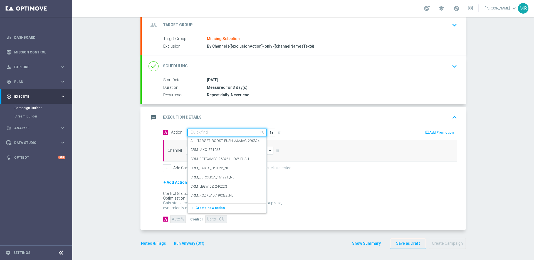
click at [288, 128] on div "A Action Quick find ALL_TARGET_BOOST_PUSH_AJAJAG_290824 edit CRM_ AKO_271023 ed…" at bounding box center [234, 132] width 151 height 8
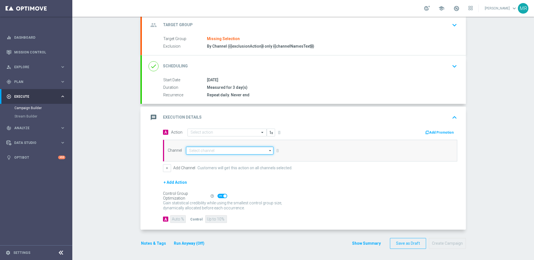
click at [238, 150] on input at bounding box center [229, 150] width 87 height 8
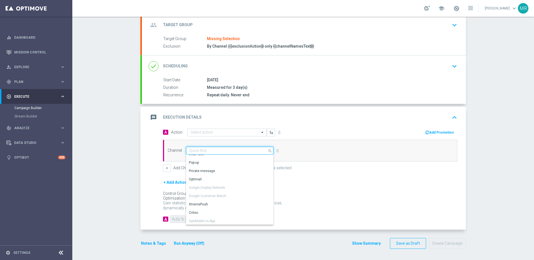
scroll to position [78, 0]
click at [230, 180] on div "Optimail" at bounding box center [227, 180] width 83 height 8
type input "Optimail"
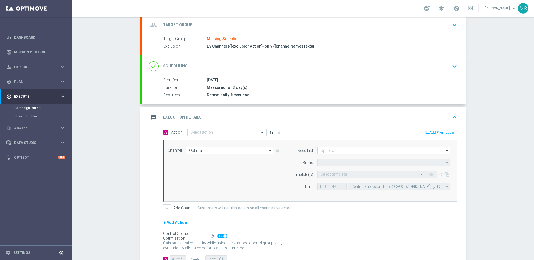
type input "STS"
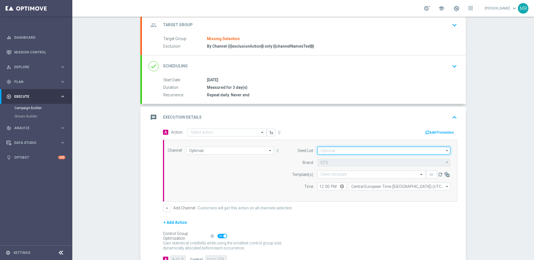
click at [341, 151] on input at bounding box center [383, 150] width 133 height 8
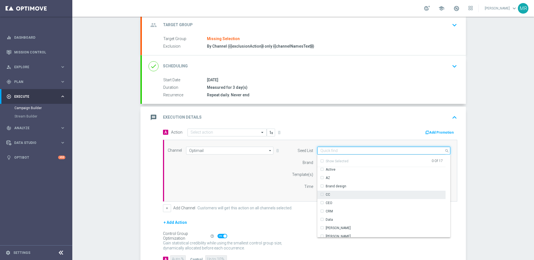
scroll to position [80, 0]
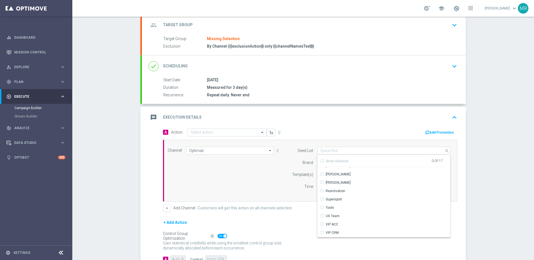
click at [280, 193] on div "Channel Optimail Optimail arrow_drop_down Show Selected 1 of 22 Target group on…" at bounding box center [308, 170] width 291 height 48
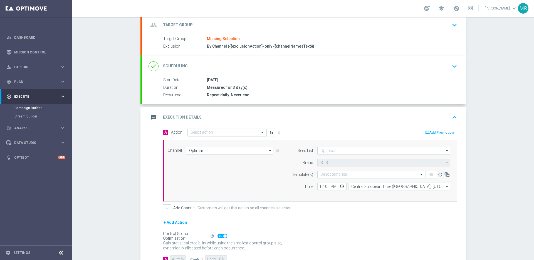
click at [257, 131] on div at bounding box center [227, 132] width 79 height 5
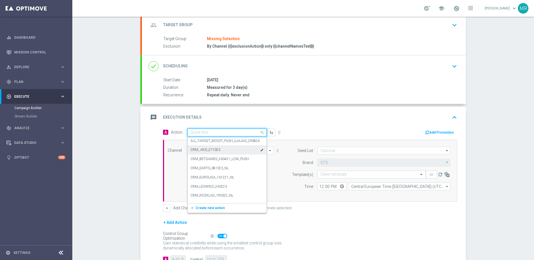
click at [244, 148] on div "CRM_ AKO_271023 edit" at bounding box center [226, 149] width 73 height 9
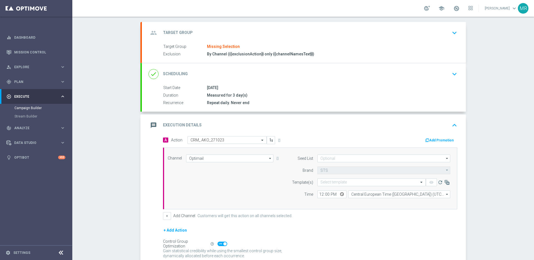
scroll to position [43, 0]
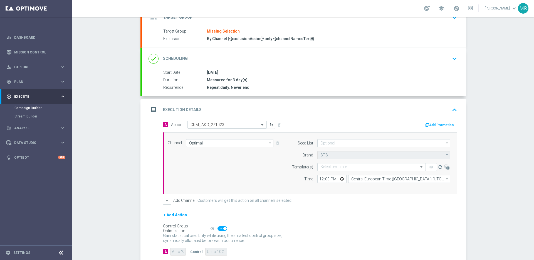
click at [429, 168] on div "remove_red_eye" at bounding box center [430, 167] width 11 height 8
click at [446, 167] on icon "button" at bounding box center [447, 167] width 6 height 6
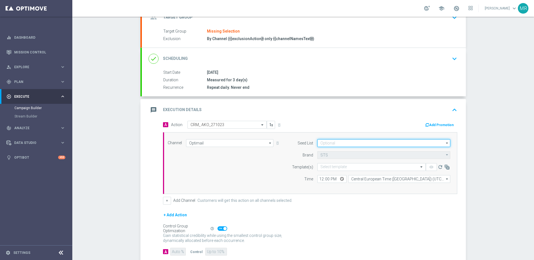
scroll to position [42, 0]
click at [347, 142] on input at bounding box center [383, 144] width 133 height 8
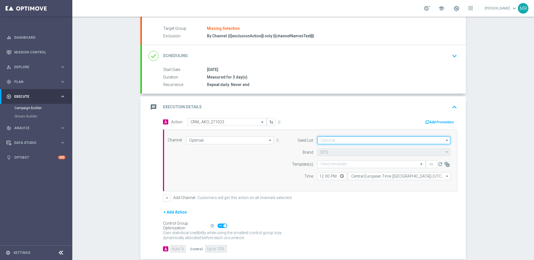
scroll to position [46, 0]
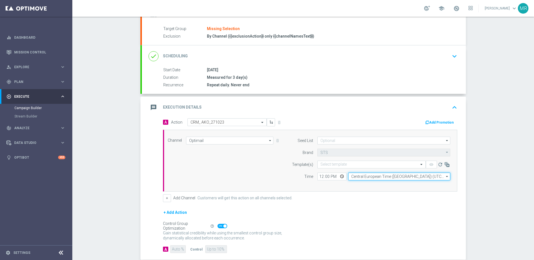
click at [365, 176] on input "Central European Time ([GEOGRAPHIC_DATA]) (UTC +02:00)" at bounding box center [399, 176] width 102 height 8
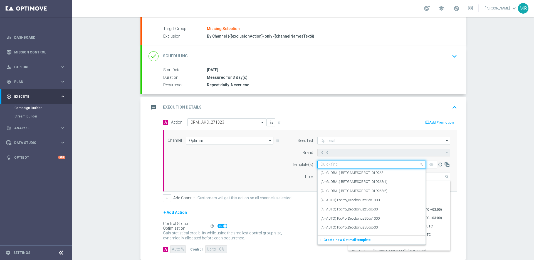
click at [335, 164] on input "text" at bounding box center [365, 164] width 91 height 5
type input "Central European Time ([GEOGRAPHIC_DATA]) (UTC +02:00)"
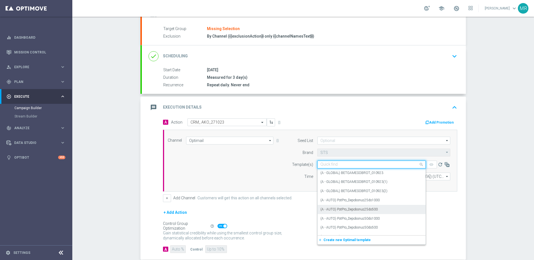
click at [361, 208] on label "(A - AUTO) PotPro_Depobonus25do500" at bounding box center [348, 209] width 57 height 5
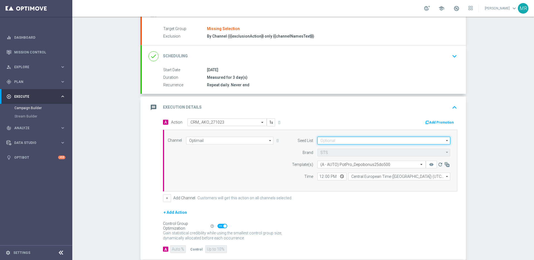
click at [346, 140] on input at bounding box center [383, 140] width 133 height 8
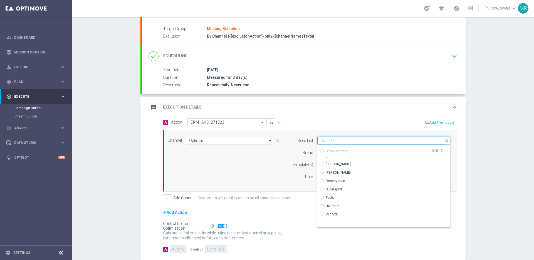
scroll to position [0, 0]
click at [346, 140] on input at bounding box center [383, 140] width 133 height 8
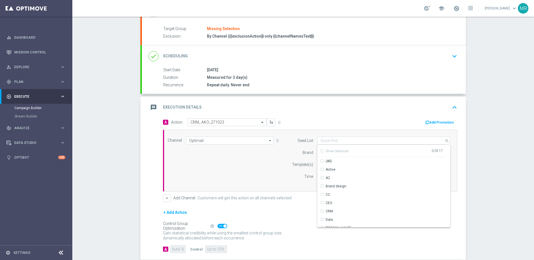
click at [353, 132] on div "Channel Optimail Optimail arrow_drop_down Show Selected 1 of 22 Target group on…" at bounding box center [310, 160] width 294 height 62
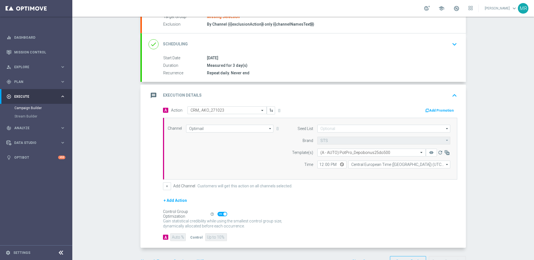
scroll to position [59, 0]
click at [165, 184] on button "+" at bounding box center [167, 185] width 8 height 8
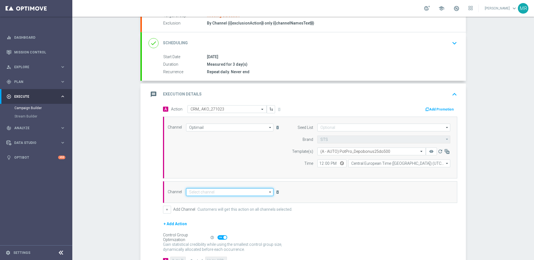
click at [218, 194] on input at bounding box center [229, 192] width 87 height 8
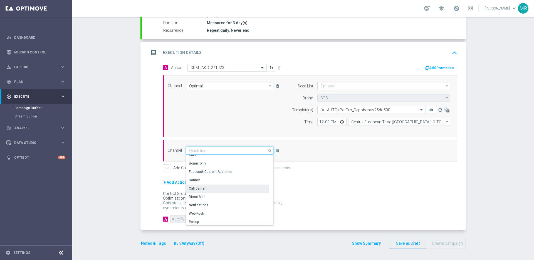
scroll to position [25, 0]
click at [236, 191] on div "Direct Mail" at bounding box center [227, 192] width 83 height 8
type input "Direct Mail"
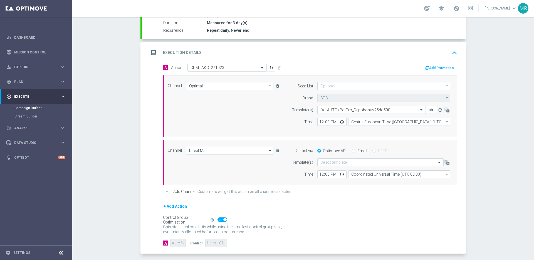
click at [355, 151] on div "Email" at bounding box center [359, 150] width 15 height 5
click at [354, 149] on input "Email" at bounding box center [354, 151] width 4 height 4
radio input "true"
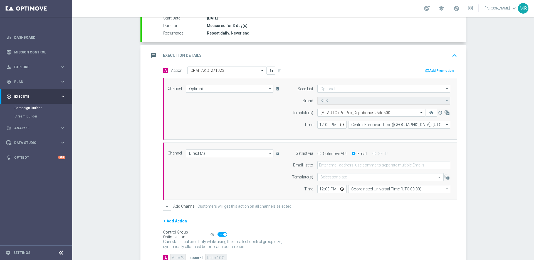
click at [330, 151] on label "Optimove API" at bounding box center [335, 153] width 24 height 5
click at [321, 152] on input "Optimove API" at bounding box center [319, 154] width 4 height 4
radio input "true"
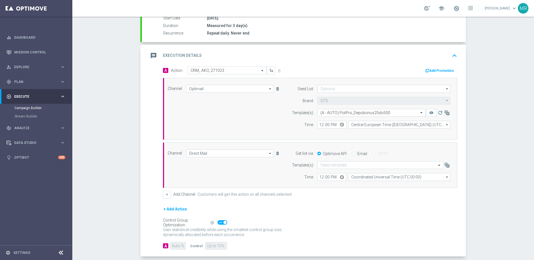
scroll to position [96, 0]
click at [359, 152] on label "Email" at bounding box center [362, 154] width 10 height 5
click at [355, 153] on input "Email" at bounding box center [354, 155] width 4 height 4
radio input "true"
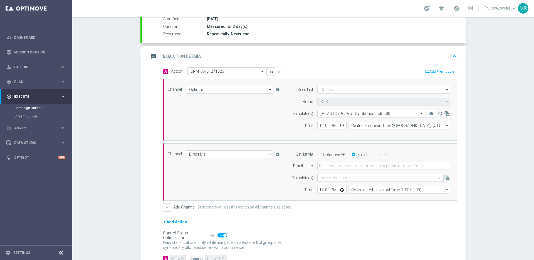
scroll to position [98, 0]
